Goal: Transaction & Acquisition: Purchase product/service

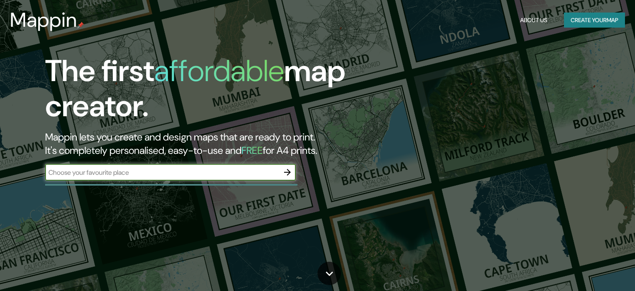
click at [262, 171] on input "text" at bounding box center [162, 173] width 234 height 10
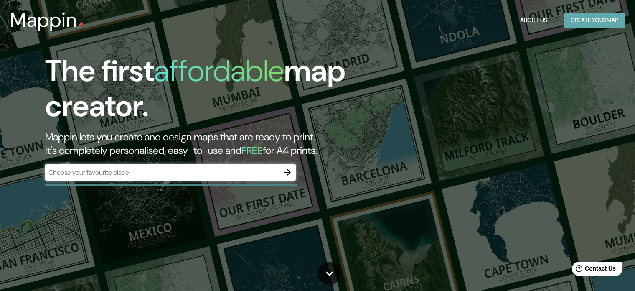
click at [590, 20] on button "Create your map" at bounding box center [594, 20] width 61 height 15
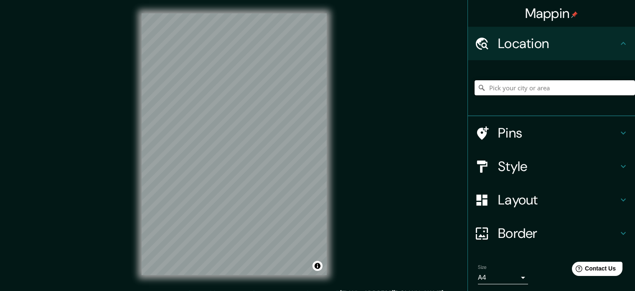
click at [522, 89] on input "Pick your city or area" at bounding box center [555, 87] width 161 height 15
paste input "Maison de Balzac"
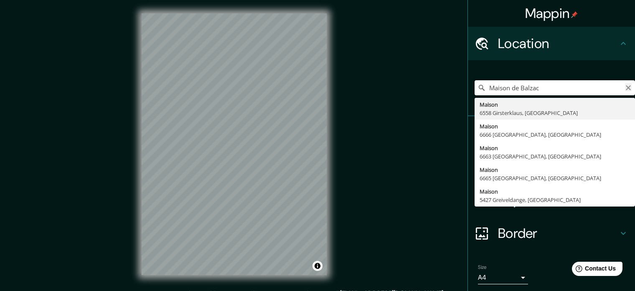
type input "Maison de Balzac"
click at [625, 86] on icon "Clear" at bounding box center [628, 87] width 7 height 7
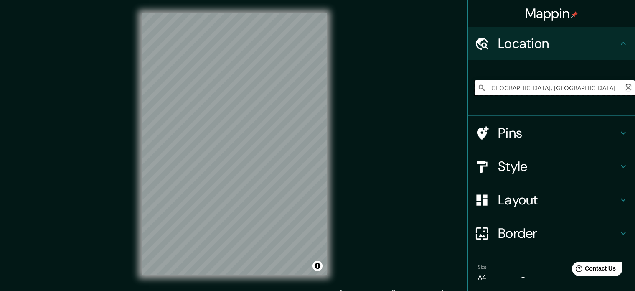
paste input "[STREET_ADDRESS]"
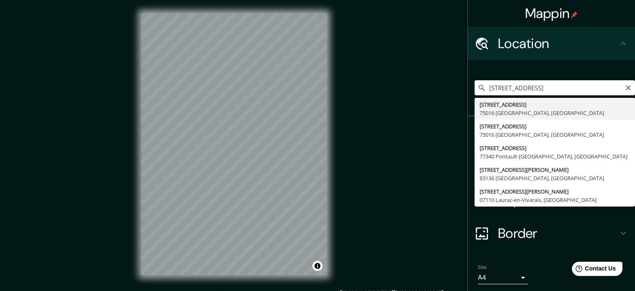
type input "[STREET_ADDRESS]"
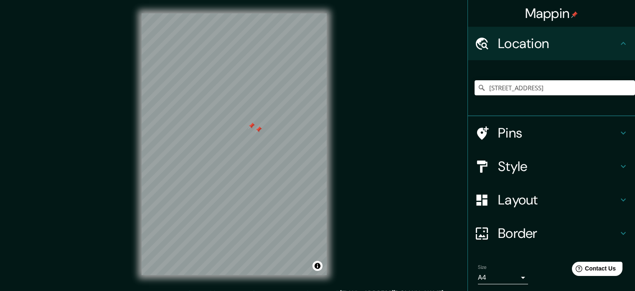
click at [257, 131] on div at bounding box center [258, 129] width 7 height 7
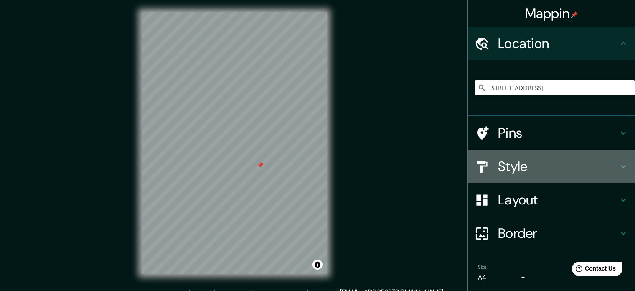
click at [527, 159] on h4 "Style" at bounding box center [558, 166] width 120 height 17
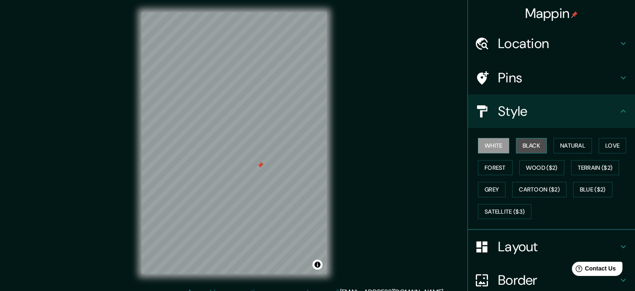
click at [522, 150] on button "Black" at bounding box center [531, 145] width 31 height 15
